Goal: Task Accomplishment & Management: Use online tool/utility

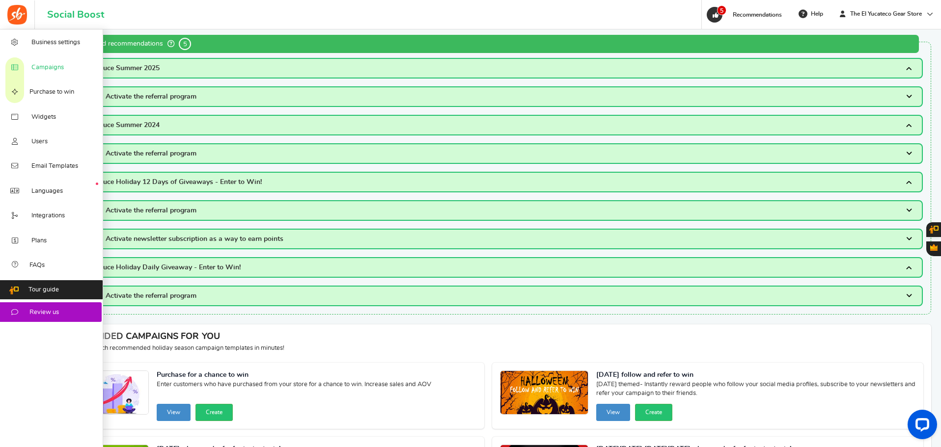
click at [50, 67] on span "Campaigns" at bounding box center [47, 67] width 32 height 9
click at [0, 0] on div at bounding box center [0, 0] width 0 height 0
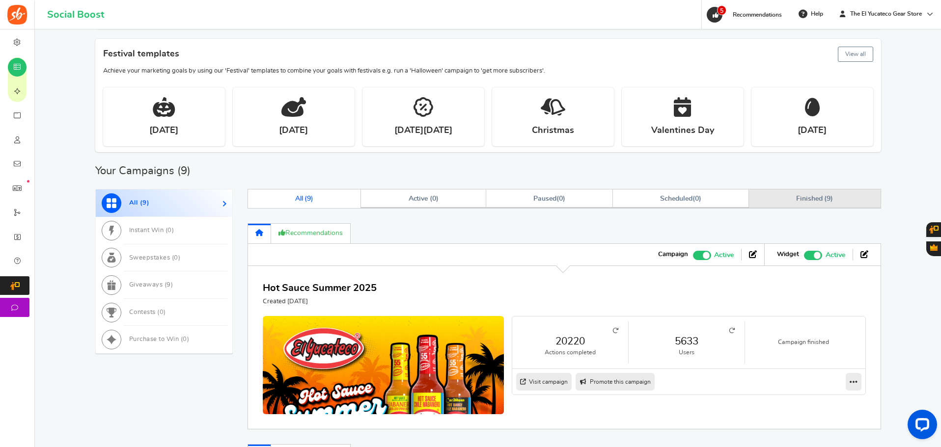
scroll to position [442, 0]
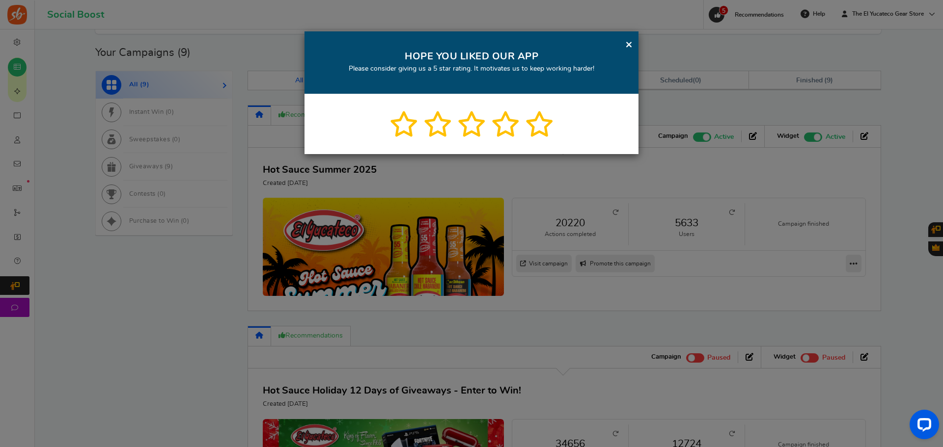
click at [626, 46] on link "×" at bounding box center [628, 44] width 7 height 12
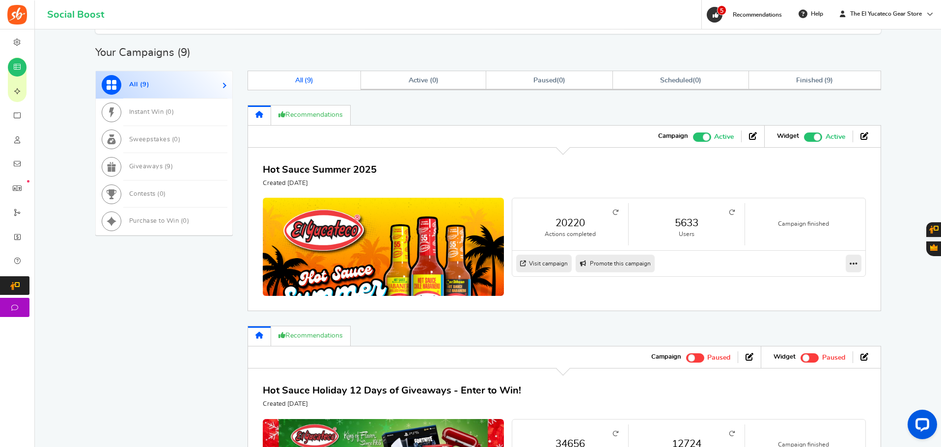
click at [583, 226] on link "20220" at bounding box center [570, 223] width 96 height 14
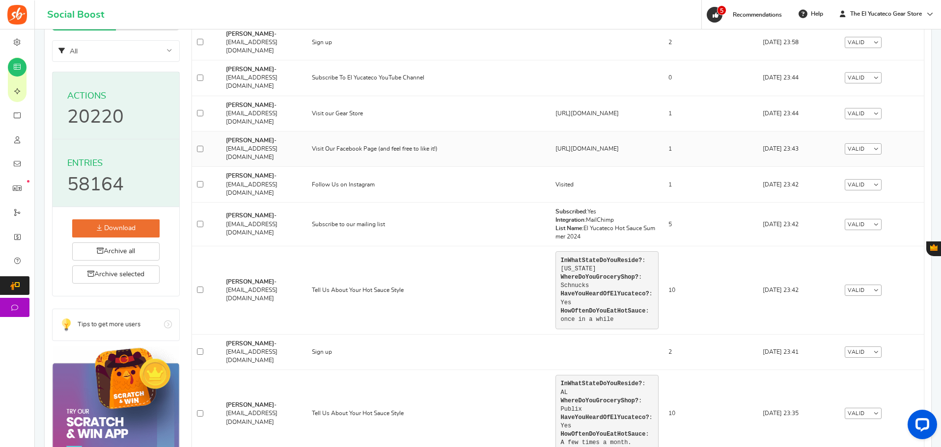
scroll to position [98, 0]
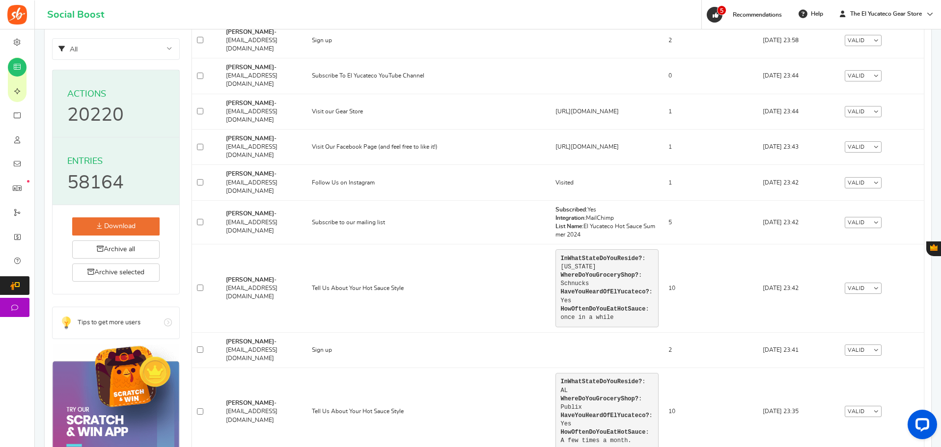
click at [133, 227] on link "Download" at bounding box center [115, 227] width 87 height 18
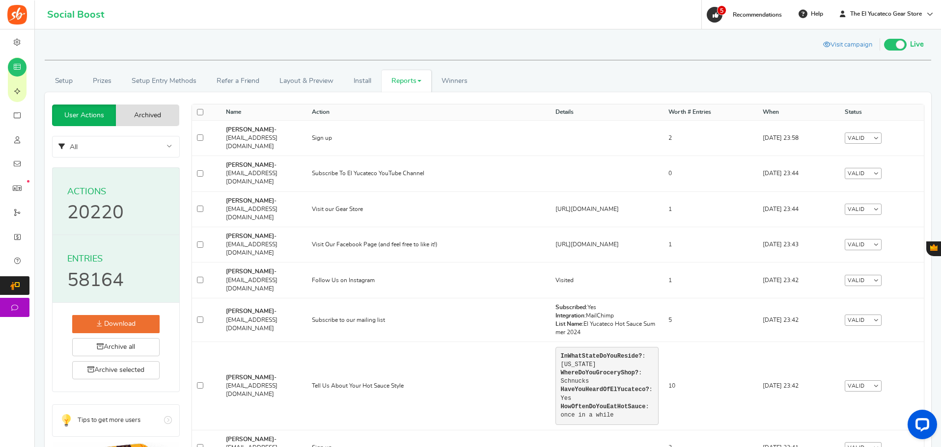
scroll to position [0, 0]
click at [455, 83] on span "Winners" at bounding box center [455, 81] width 26 height 7
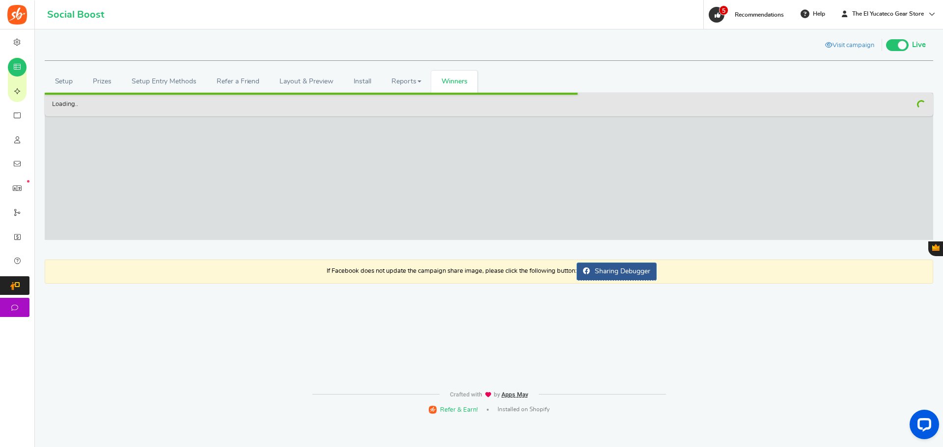
checkbox input "false"
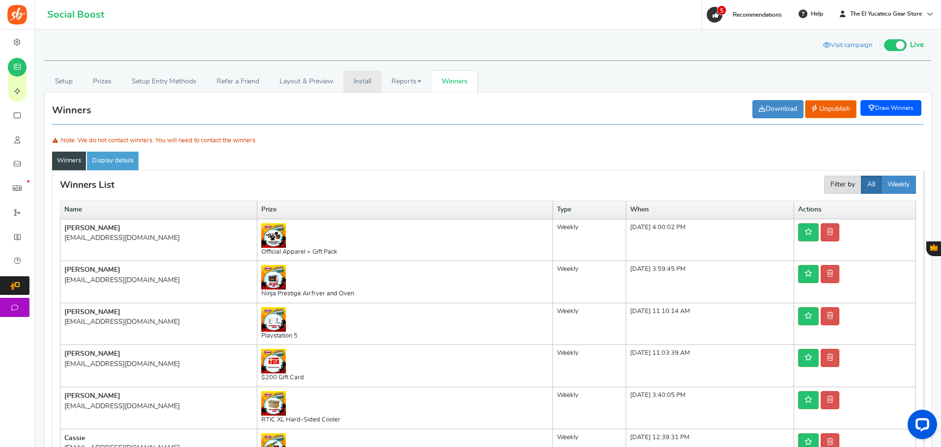
click at [363, 83] on link "Install" at bounding box center [362, 82] width 38 height 22
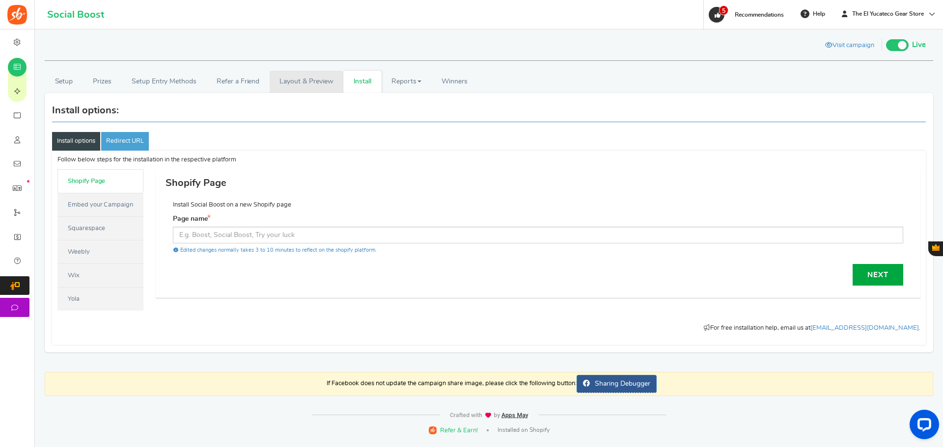
click at [320, 83] on link "Layout & Preview" at bounding box center [307, 82] width 74 height 22
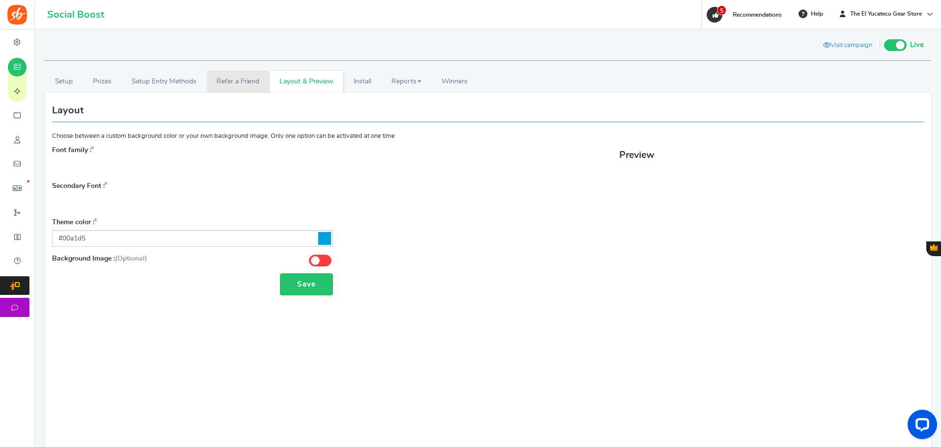
click at [243, 83] on link "Refer a Friend" at bounding box center [238, 82] width 63 height 22
click at [65, 86] on link "Setup" at bounding box center [64, 82] width 38 height 22
click at [105, 82] on link "Prizes" at bounding box center [102, 82] width 39 height 22
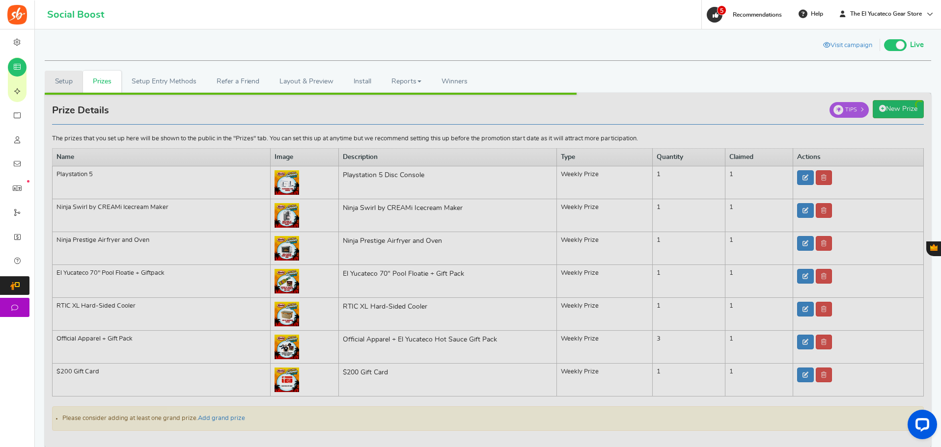
click at [60, 80] on link "Setup" at bounding box center [64, 82] width 38 height 22
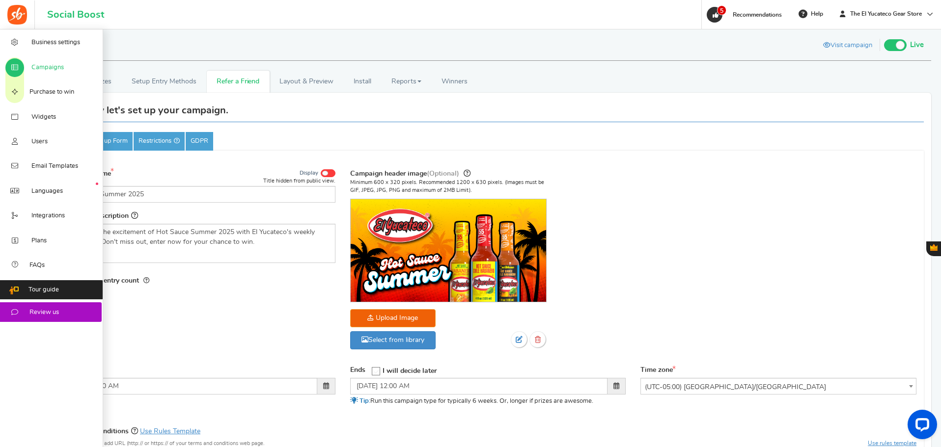
click at [51, 73] on link "Campaigns" at bounding box center [51, 67] width 103 height 25
